Goal: Task Accomplishment & Management: Use online tool/utility

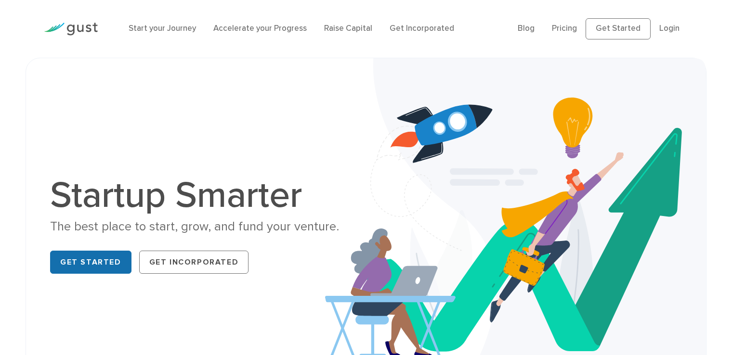
click at [77, 267] on link "Get Started" at bounding box center [90, 262] width 81 height 23
click at [574, 31] on link "Pricing" at bounding box center [564, 29] width 25 height 10
click at [351, 36] on div "Start your Journey Accelerate your Progress Raise Capital Get Incorporated" at bounding box center [315, 29] width 389 height 32
click at [354, 32] on link "Raise Capital" at bounding box center [348, 29] width 48 height 10
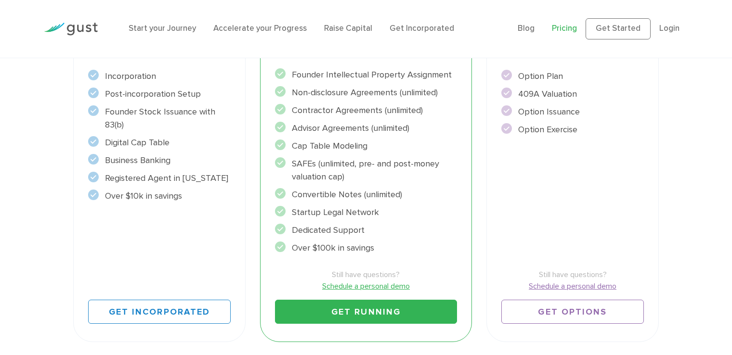
scroll to position [289, 0]
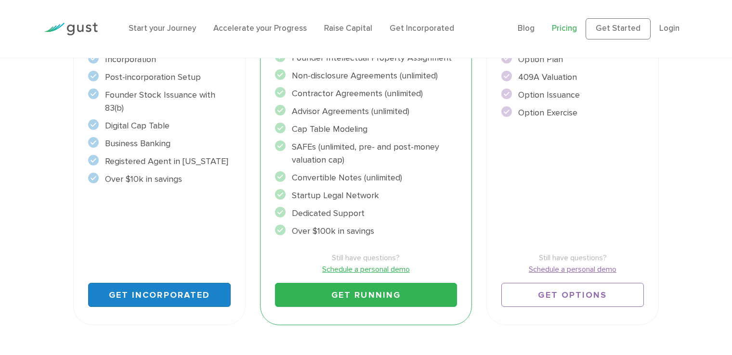
click at [189, 296] on link "Get Incorporated" at bounding box center [159, 295] width 143 height 24
